Goal: Task Accomplishment & Management: Complete application form

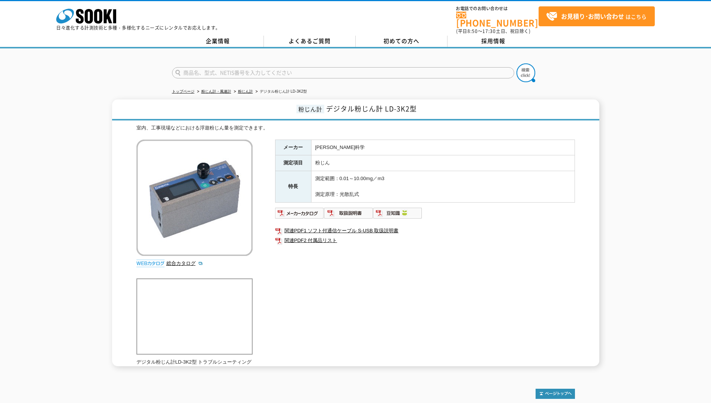
click at [459, 163] on td "粉じん" at bounding box center [443, 163] width 264 height 16
click at [311, 237] on link "関連PDF2 付属品リスト" at bounding box center [425, 240] width 300 height 10
click at [582, 23] on link "お見積り･お問い合わせ はこちら" at bounding box center [597, 16] width 116 height 20
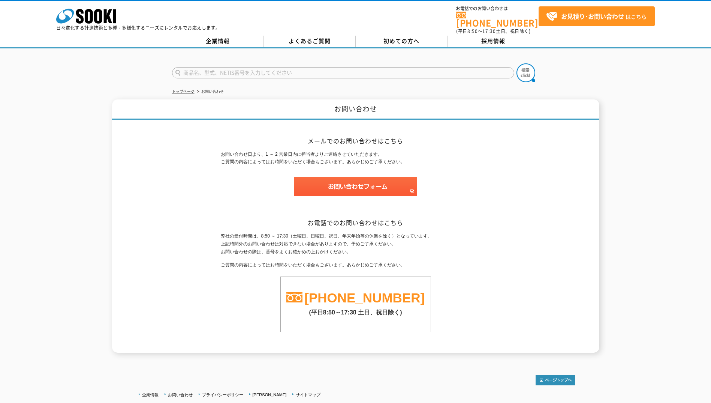
click at [527, 127] on div "お問い合わせ メールでのお問い合わせはこちら お問い合わせ日より、1 ～ 2 営業日内に担当者よりご連絡させていただきます。 ご質問の内容によってはお時間をい…" at bounding box center [355, 225] width 487 height 253
click at [394, 190] on img at bounding box center [355, 186] width 123 height 19
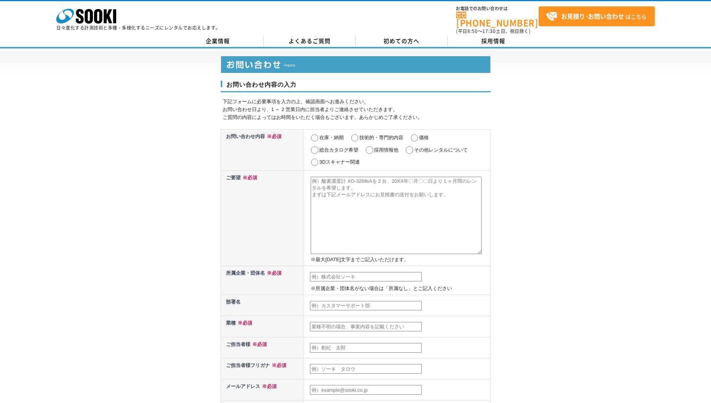
drag, startPoint x: 419, startPoint y: 133, endPoint x: 385, endPoint y: 133, distance: 34.1
click at [418, 134] on input "価格" at bounding box center [414, 137] width 9 height 7
radio input "true"
click at [315, 134] on input "在庫・納期" at bounding box center [314, 137] width 9 height 7
radio input "true"
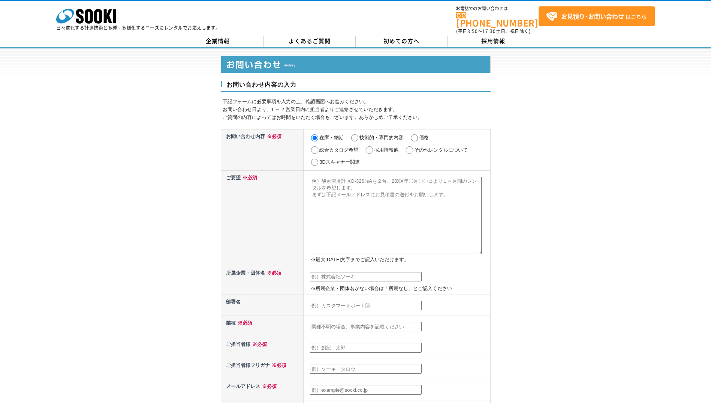
click at [417, 192] on textarea at bounding box center [396, 215] width 171 height 77
click at [468, 195] on textarea at bounding box center [396, 215] width 171 height 77
type textarea "デジタル粉じん計 LD-3K2型のレンタルを検討しております。 9/4(木)に測定予定があるのですが、社内品が故障してしまい、使用できなくなってしまった為、至…"
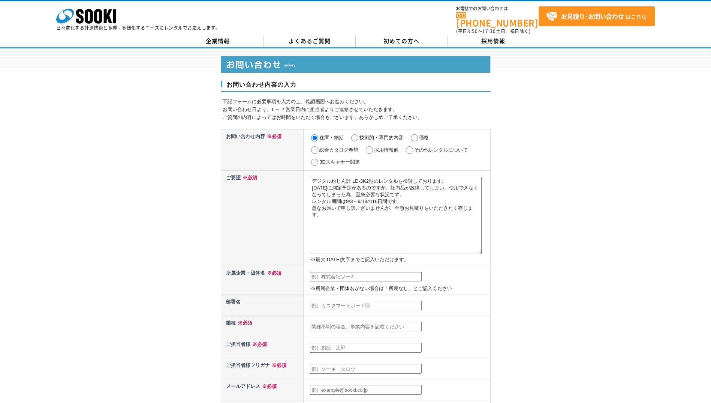
type input "株式会社　不二製作所"
type input "製造業"
type input "榊原 弘高"
type input "sakakibara@fujimfg.co.jp"
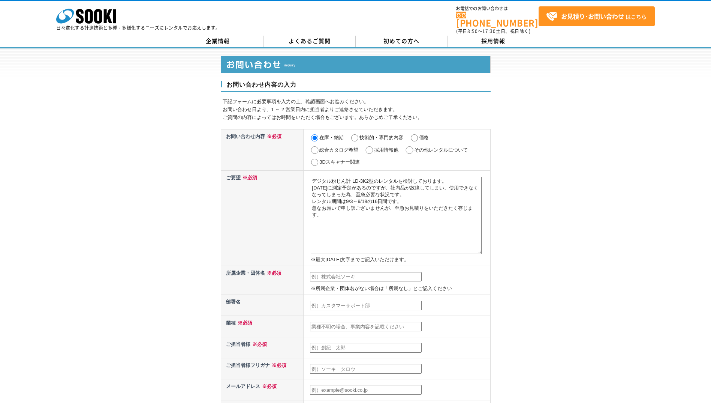
type input "132"
type input "0025"
type input "江戸川区松江5-2-24"
type input "03-3686"
click at [383, 220] on textarea "デジタル粉じん計 LD-3K2型のレンタルを検討しております。 9/4(木)に測定予定があるのですが、社内品が故障してしまい、使用できなくなってしまった為、至…" at bounding box center [396, 215] width 171 height 77
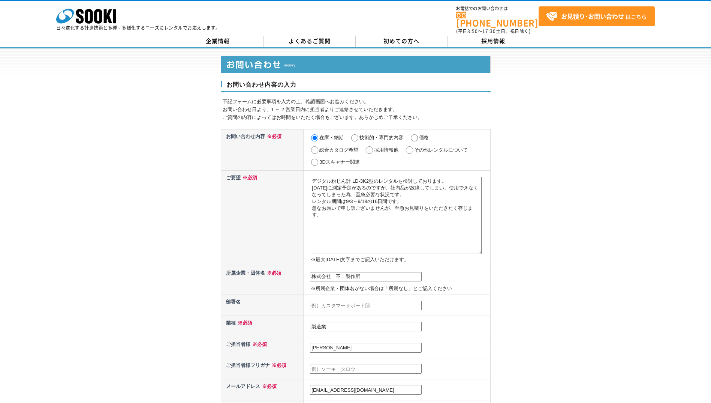
drag, startPoint x: 101, startPoint y: 218, endPoint x: 95, endPoint y: 218, distance: 6.4
click at [101, 218] on div "お問い合わせ内容の入力 下記フォームに必要事項を入力の上、確認画面へお進みください。 お問い合わせ日より、1 ～ 2 営業日内に担当者よりご連絡させていただき…" at bounding box center [355, 337] width 711 height 579
click at [320, 36] on link "よくあるご質問" at bounding box center [310, 41] width 92 height 11
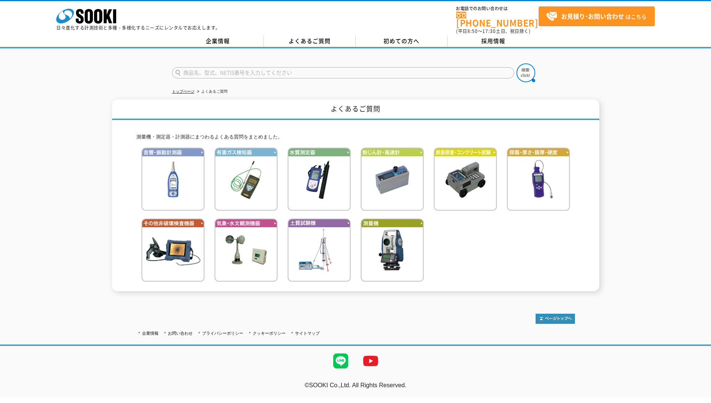
drag, startPoint x: 293, startPoint y: 16, endPoint x: 297, endPoint y: 24, distance: 9.4
click at [295, 21] on div "株式会社 ソーキ spMenu 日々進化する計測技術と多種・多様化するニーズにレンタルでお応えします。 お電話でのお問い合わせは 0120-856-990 (…" at bounding box center [355, 18] width 711 height 34
click at [394, 166] on img at bounding box center [392, 178] width 63 height 63
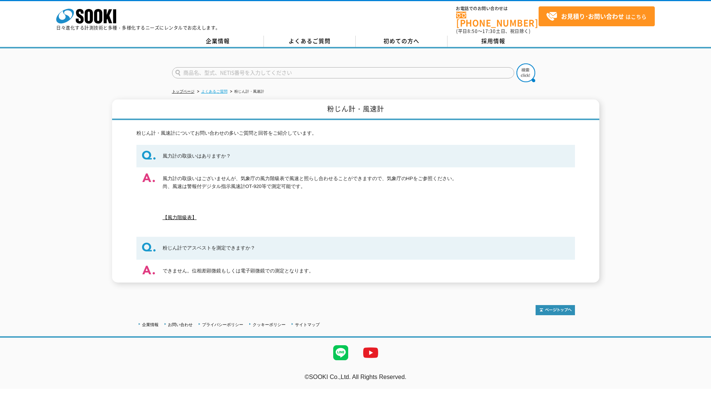
click at [215, 89] on link "よくあるご質問" at bounding box center [214, 91] width 26 height 4
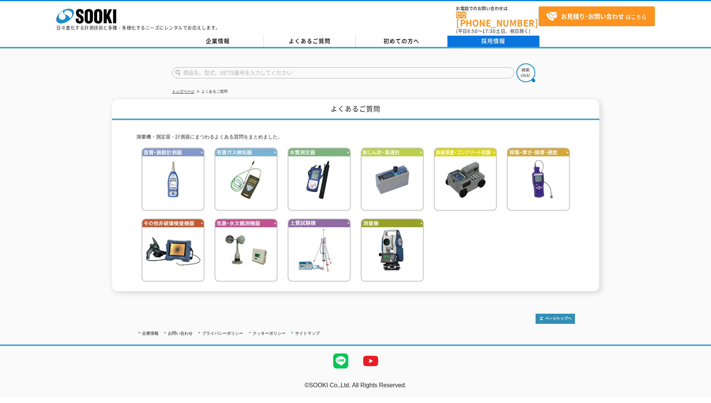
click at [462, 36] on link "採用情報" at bounding box center [494, 41] width 92 height 11
click at [407, 30] on div "株式会社 ソーキ spMenu 日々進化する計測技術と多種・多様化するニーズにレンタルでお応えします。 お電話でのお問い合わせは [PHONE_NUMBER]…" at bounding box center [355, 24] width 711 height 48
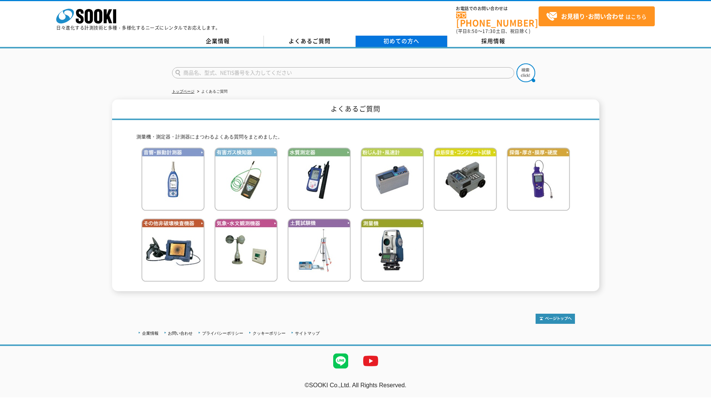
click at [410, 37] on span "初めての方へ" at bounding box center [402, 41] width 36 height 8
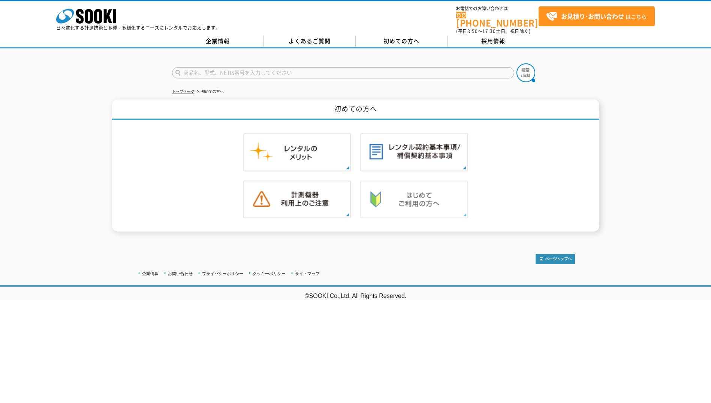
click at [391, 197] on img at bounding box center [414, 199] width 108 height 38
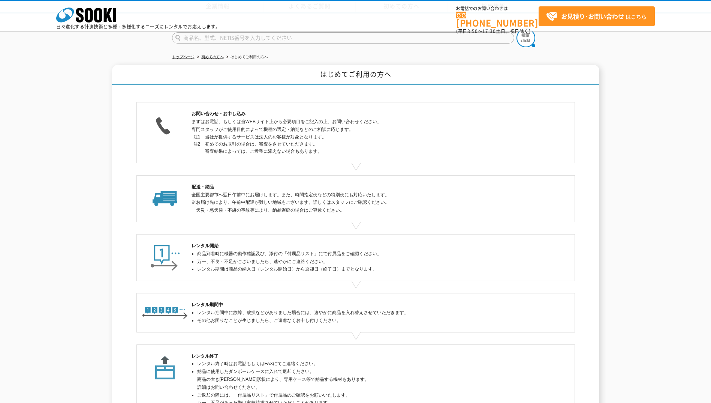
scroll to position [63, 0]
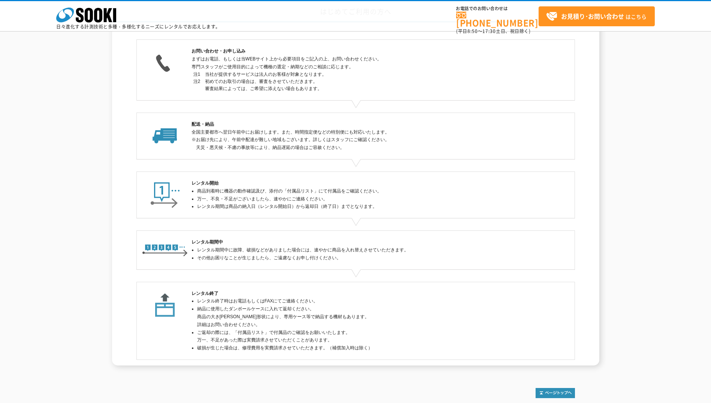
click at [382, 325] on li "納品に使用したダンボールケースに入れて返却ください。 商品の大き[PERSON_NAME]形状により、専用ケース等で納品する機材もあります。 詳細はお問い合わ…" at bounding box center [358, 316] width 323 height 23
click at [363, 335] on li "ご返却の際には、「付属品リスト」で付属品のご確認をお願いいたします。 万一、不足があった際は実費請求させていただくことがあります。" at bounding box center [358, 336] width 323 height 16
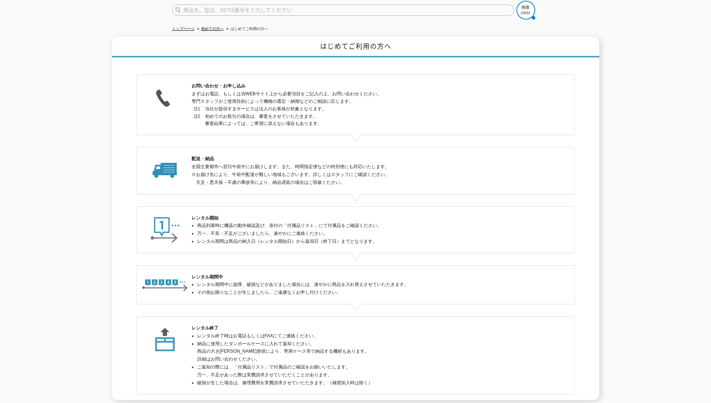
scroll to position [0, 0]
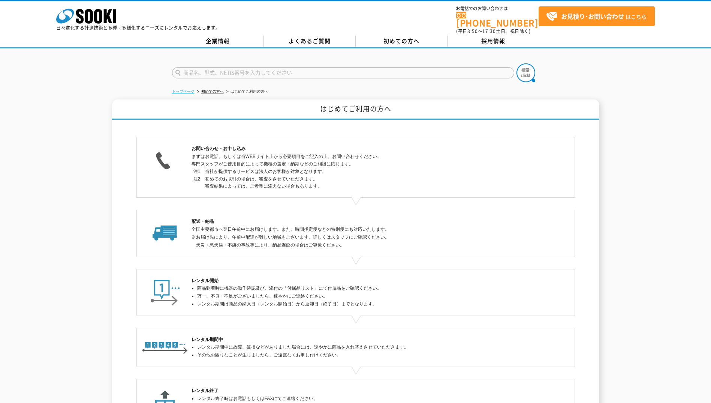
click at [185, 89] on link "トップページ" at bounding box center [183, 91] width 22 height 4
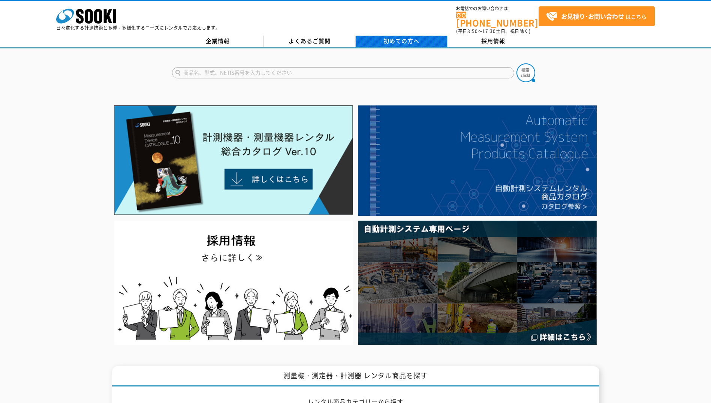
click at [408, 38] on span "初めての方へ" at bounding box center [402, 41] width 36 height 8
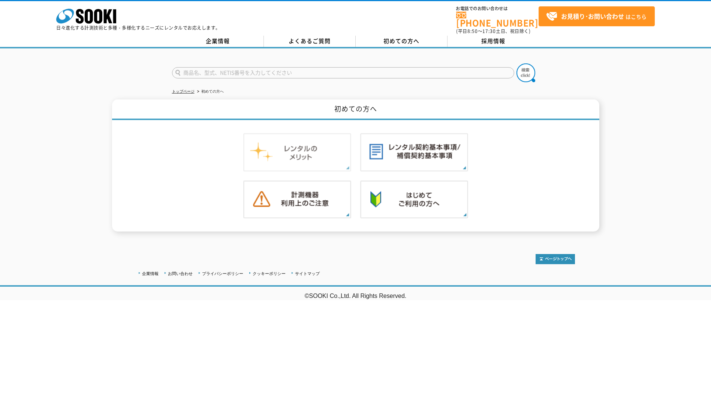
click at [332, 145] on img at bounding box center [297, 152] width 108 height 38
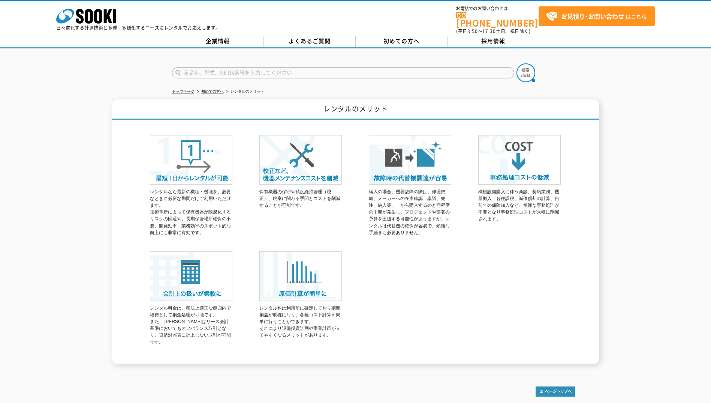
click at [256, 198] on div "レンタルなら最新の機種・機能を、必要なときに必要な期間だけご利用いただけます。 技術革新によって保有機器が陳腐化するリスクの回避や、長期保管場所確保の不要、開…" at bounding box center [355, 242] width 439 height 244
click at [413, 306] on div "レンタルなら最新の機種・機能を、必要なときに必要な期間だけご利用いただけます。 技術革新によって保有機器が陳腐化するリスクの回避や、長期保管場所確保の不要、開…" at bounding box center [355, 242] width 439 height 244
click at [238, 304] on div "レンタルなら最新の機種・機能を、必要なときに必要な期間だけご利用いただけます。 技術革新によって保有機器が陳腐化するリスクの回避や、長期保管場所確保の不要、開…" at bounding box center [355, 242] width 439 height 244
click at [236, 312] on div "レンタルなら最新の機種・機能を、必要なときに必要な期間だけご利用いただけます。 技術革新によって保有機器が陳腐化するリスクの回避や、長期保管場所確保の不要、開…" at bounding box center [355, 242] width 439 height 244
